Goal: Information Seeking & Learning: Understand process/instructions

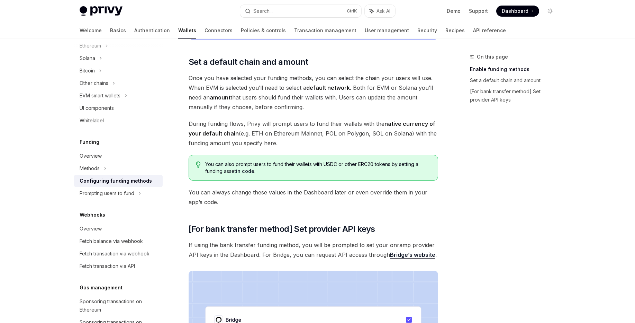
scroll to position [345, 0]
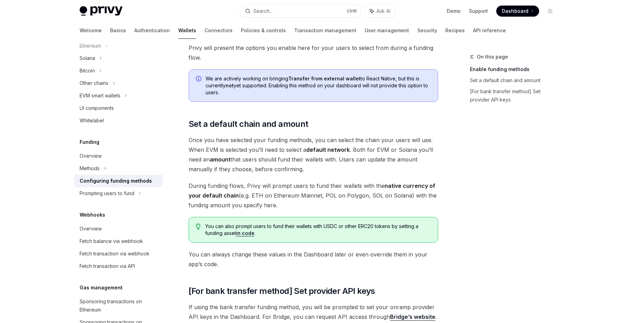
click at [518, 8] on span "Dashboard" at bounding box center [515, 11] width 27 height 7
click at [99, 155] on div "Overview" at bounding box center [91, 156] width 22 height 8
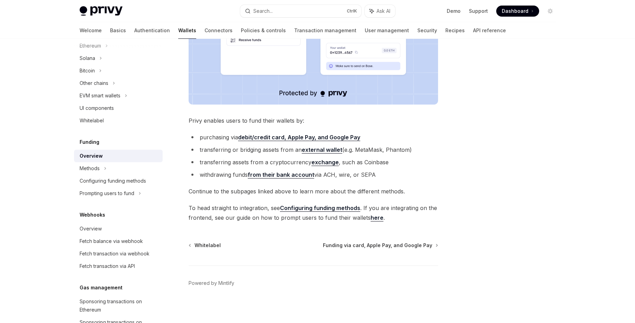
scroll to position [220, 0]
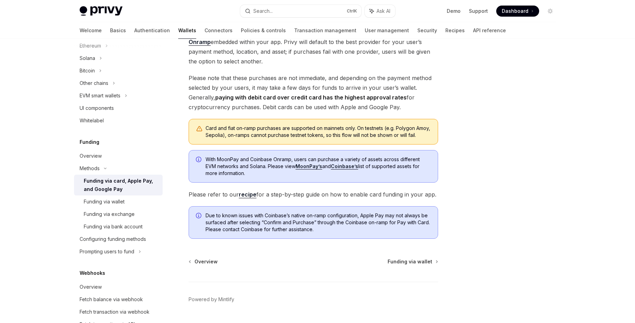
scroll to position [144, 0]
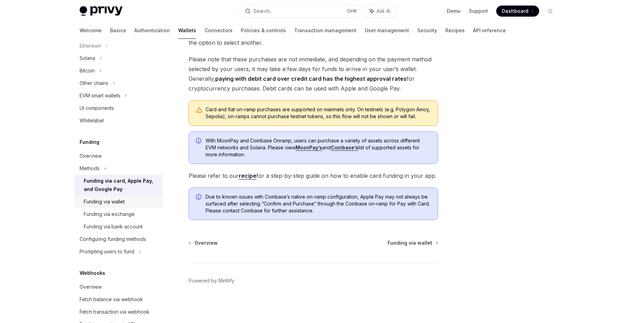
click at [131, 202] on div "Funding via wallet" at bounding box center [121, 201] width 75 height 8
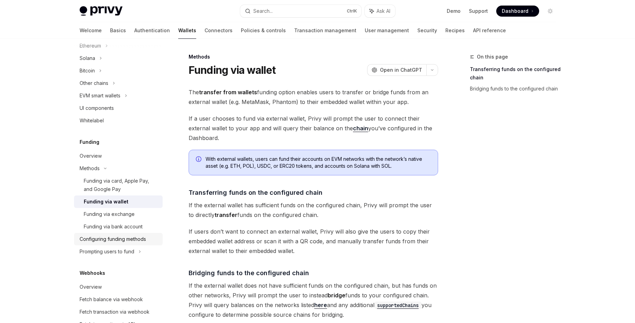
click at [121, 242] on div "Configuring funding methods" at bounding box center [113, 239] width 66 height 8
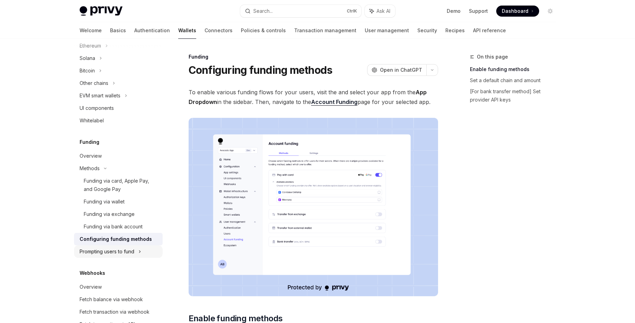
click at [108, 87] on div "Prompting users to fund" at bounding box center [94, 83] width 29 height 8
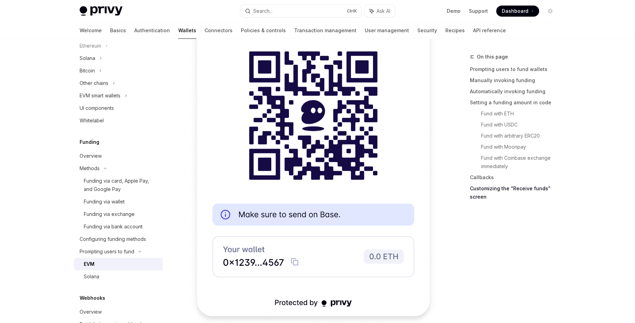
scroll to position [2160, 0]
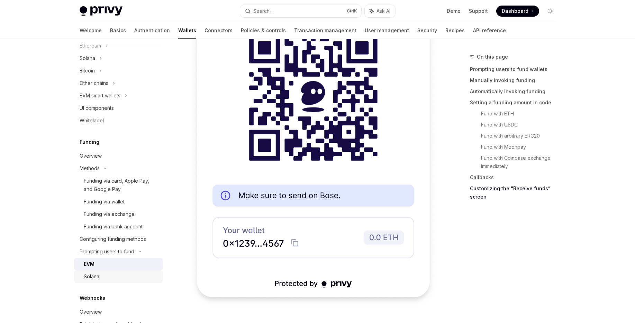
click at [92, 273] on div "Solana" at bounding box center [92, 276] width 16 height 8
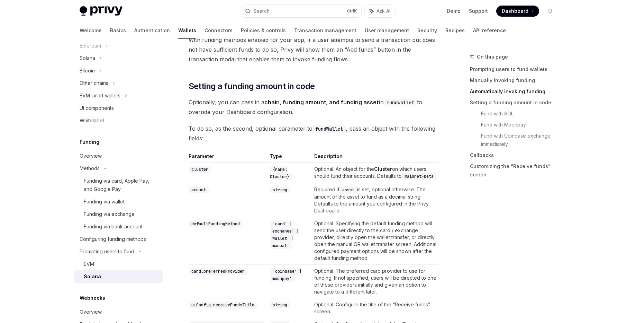
scroll to position [374, 0]
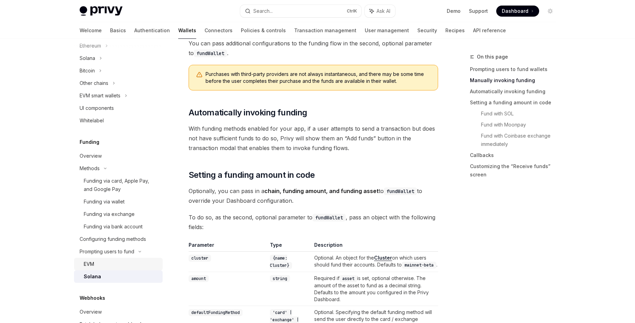
click at [95, 265] on div "EVM" at bounding box center [121, 264] width 75 height 8
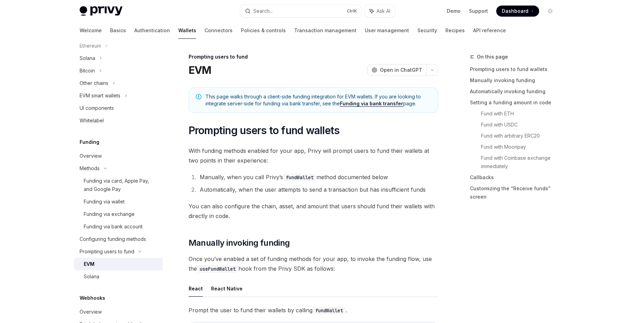
type textarea "*"
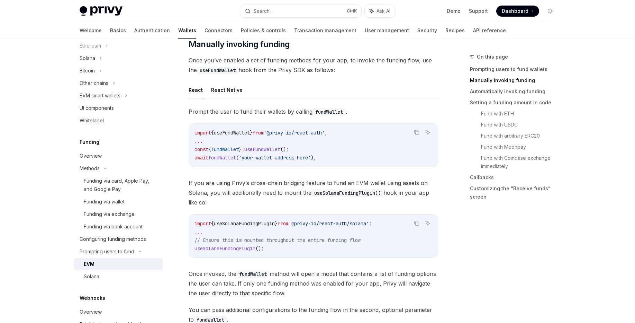
scroll to position [249, 0]
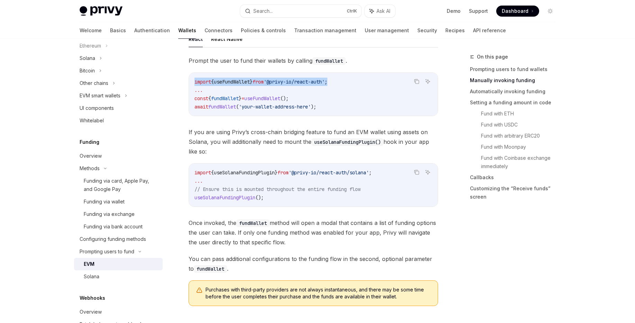
drag, startPoint x: 194, startPoint y: 83, endPoint x: 360, endPoint y: 79, distance: 165.8
click at [360, 79] on code "import { useFundWallet } from '@privy-io/react-auth' ; ... const { fundWallet }…" at bounding box center [313, 94] width 238 height 33
copy span "import { useFundWallet } from '@privy-io/react-auth' ;"
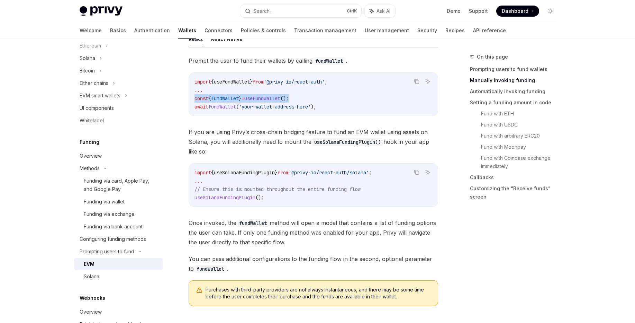
drag, startPoint x: 195, startPoint y: 98, endPoint x: 335, endPoint y: 98, distance: 139.5
click at [335, 98] on code "import { useFundWallet } from '@privy-io/react-auth' ; ... const { fundWallet }…" at bounding box center [313, 94] width 238 height 33
copy span "const { fundWallet } = useFundWallet ();"
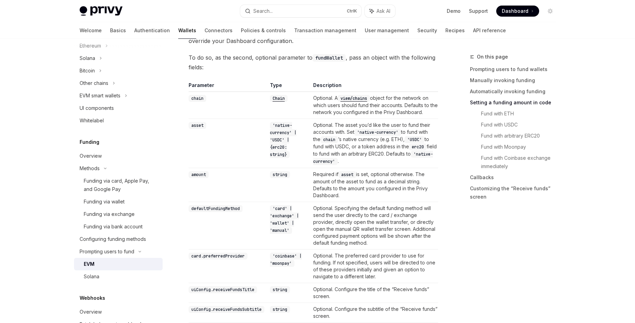
scroll to position [623, 0]
click at [281, 230] on code "'card' | 'exchange' | 'wallet' | 'manual'" at bounding box center [284, 220] width 29 height 29
copy code "manual"
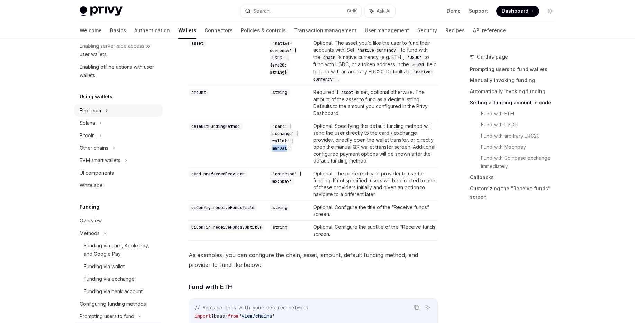
scroll to position [105, 0]
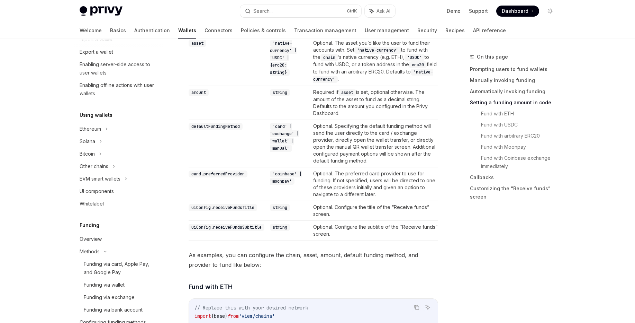
click at [219, 171] on code "card.preferredProvider" at bounding box center [218, 173] width 59 height 7
click at [285, 172] on code "'coinbase' | 'moonpay'" at bounding box center [286, 177] width 32 height 14
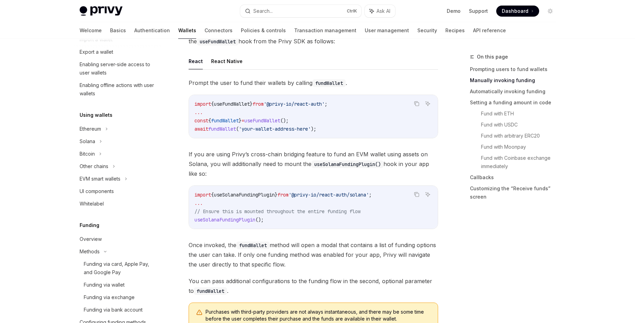
scroll to position [249, 0]
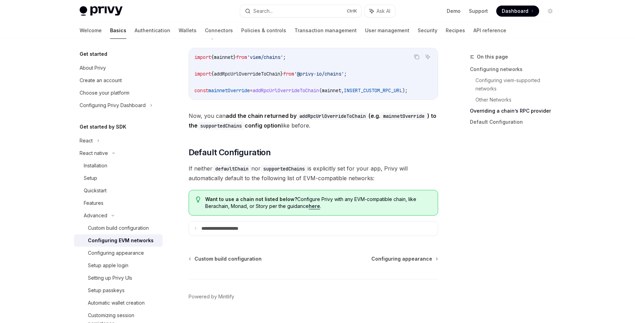
scroll to position [914, 0]
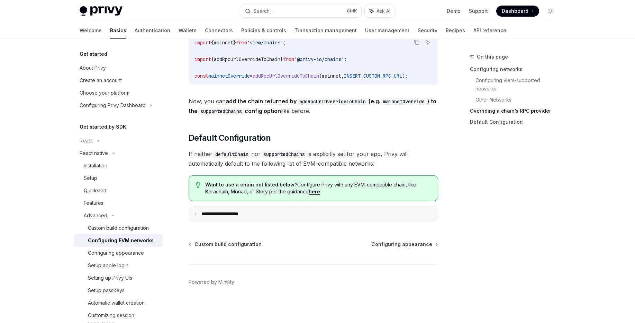
click at [233, 217] on p "**********" at bounding box center [227, 214] width 53 height 6
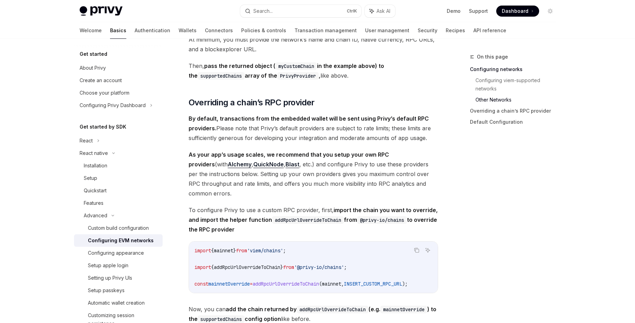
scroll to position [748, 0]
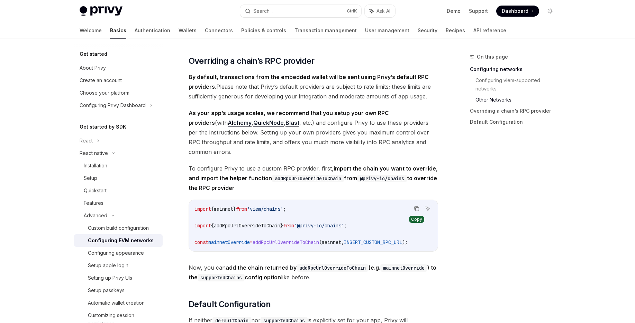
click at [417, 210] on icon "Copy the contents from the code block" at bounding box center [416, 208] width 3 height 3
